Goal: Information Seeking & Learning: Learn about a topic

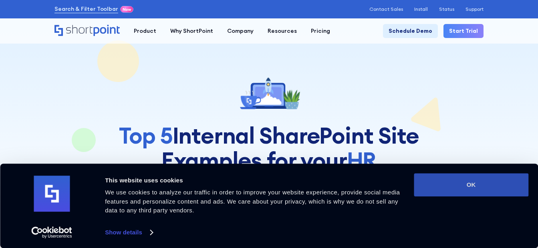
click at [470, 187] on button "OK" at bounding box center [470, 184] width 114 height 23
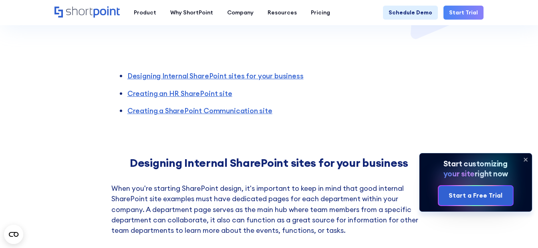
scroll to position [298, 0]
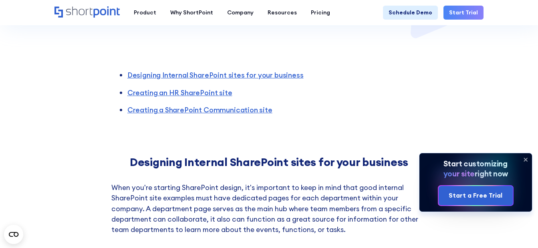
click at [524, 161] on icon at bounding box center [525, 159] width 3 height 3
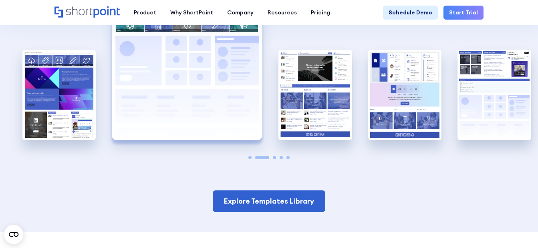
scroll to position [1353, 0]
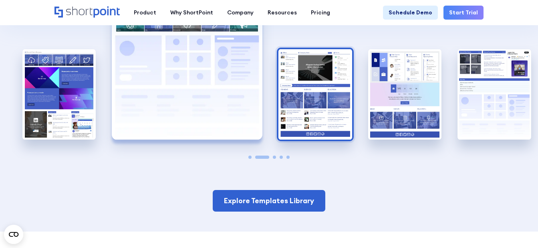
click at [313, 116] on img "3 / 5" at bounding box center [314, 94] width 73 height 90
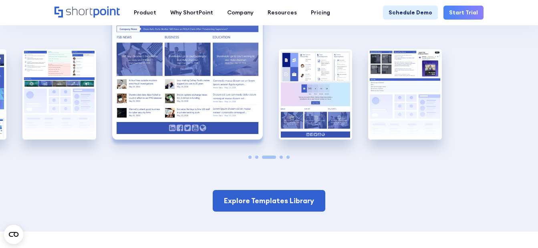
click at [220, 125] on img "3 / 5" at bounding box center [187, 47] width 151 height 185
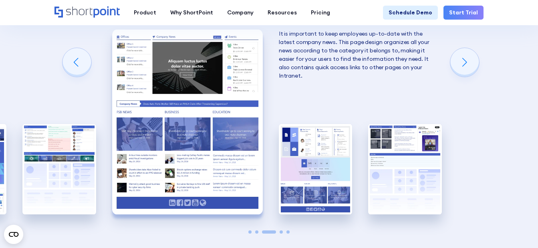
scroll to position [1278, 0]
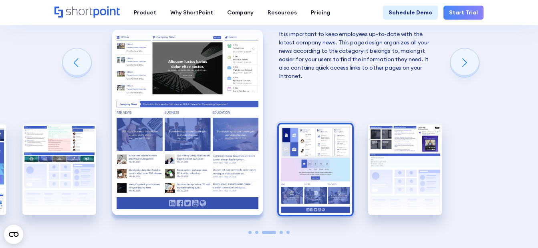
click at [306, 155] on img "4 / 5" at bounding box center [315, 169] width 73 height 90
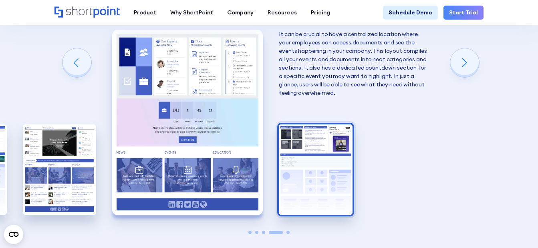
click at [332, 177] on img "5 / 5" at bounding box center [315, 169] width 73 height 90
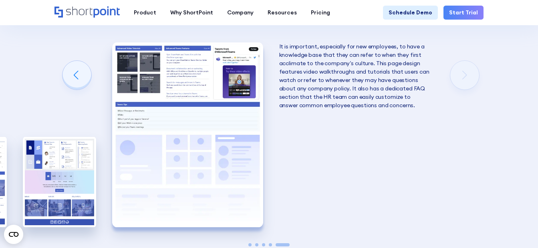
scroll to position [1263, 0]
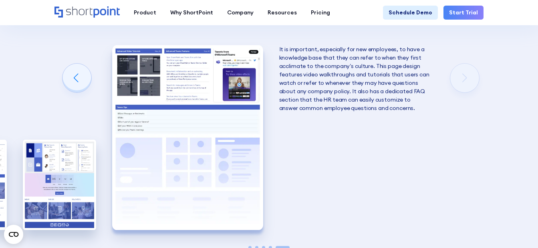
click at [88, 84] on div "Creating an HR SharePoint site Now that you know what to consider when creating…" at bounding box center [269, 61] width 538 height 521
click at [85, 83] on div "Previous slide" at bounding box center [76, 78] width 29 height 29
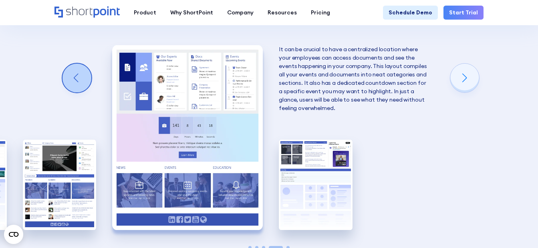
click at [85, 83] on div "Previous slide" at bounding box center [76, 78] width 29 height 29
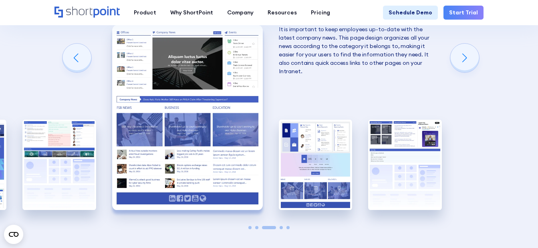
scroll to position [1285, 0]
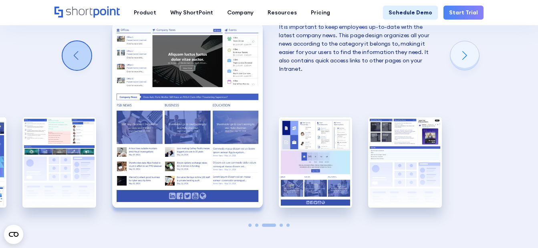
click at [84, 51] on div "Previous slide" at bounding box center [76, 55] width 29 height 29
